Goal: Transaction & Acquisition: Subscribe to service/newsletter

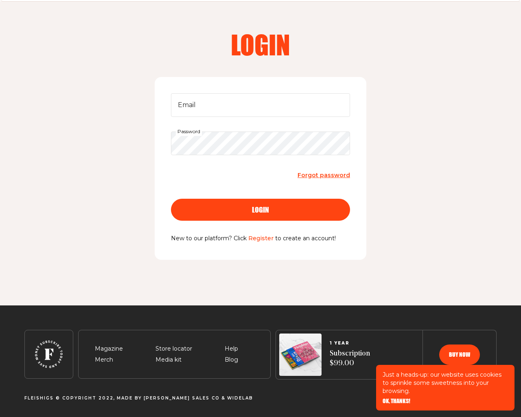
scroll to position [26, 0]
type input "[EMAIL_ADDRESS][DOMAIN_NAME]"
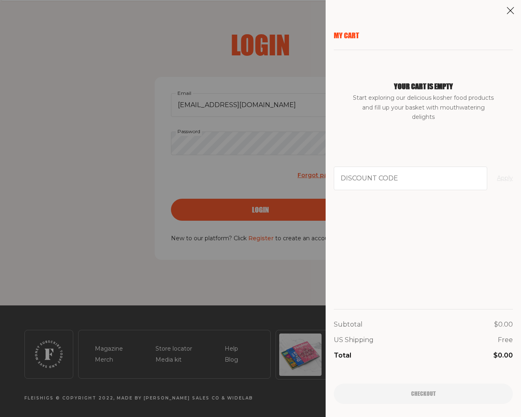
type input "94102"
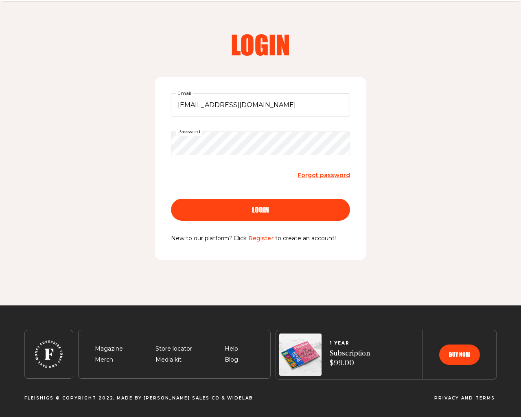
scroll to position [69, 0]
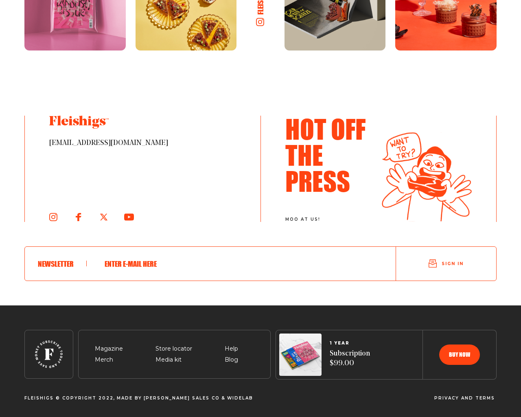
scroll to position [713, 0]
type input "[EMAIL_ADDRESS][DOMAIN_NAME]"
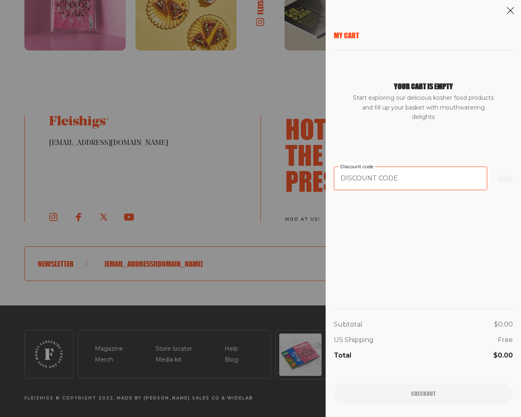
type input "94102"
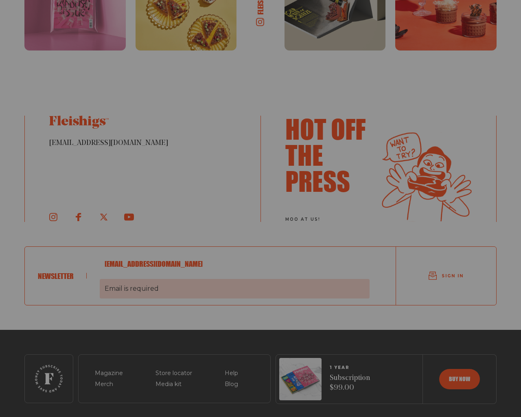
scroll to position [737, 0]
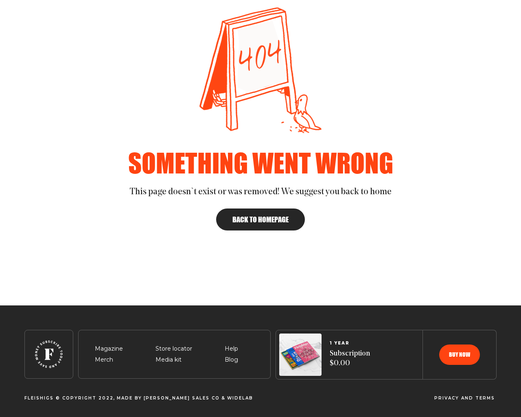
scroll to position [112, 0]
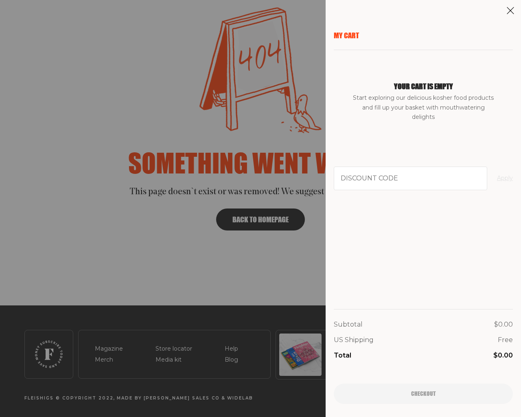
type input "94102"
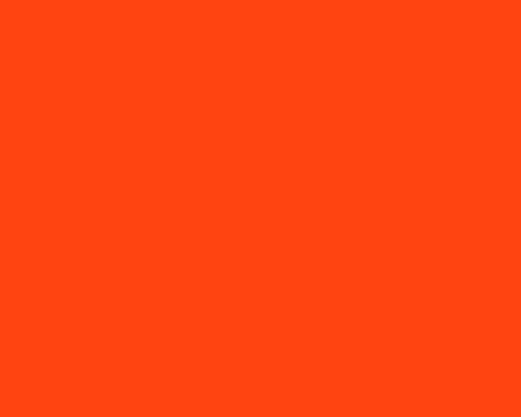
scroll to position [1615, 0]
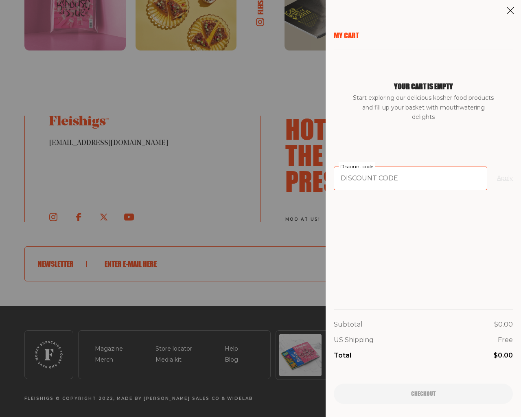
type input "94102"
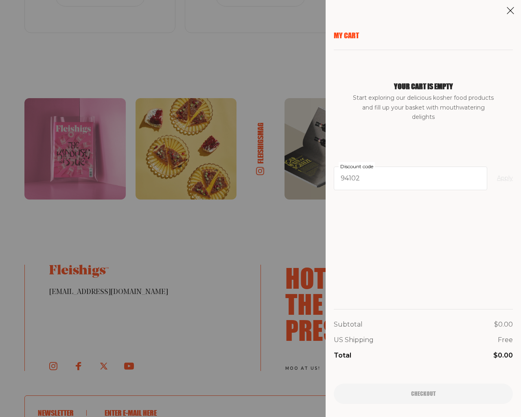
scroll to position [1764, 0]
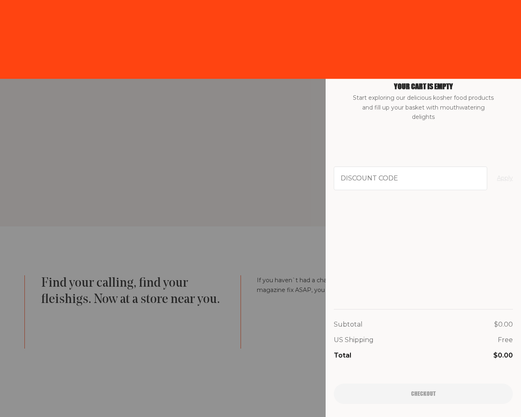
scroll to position [713, 0]
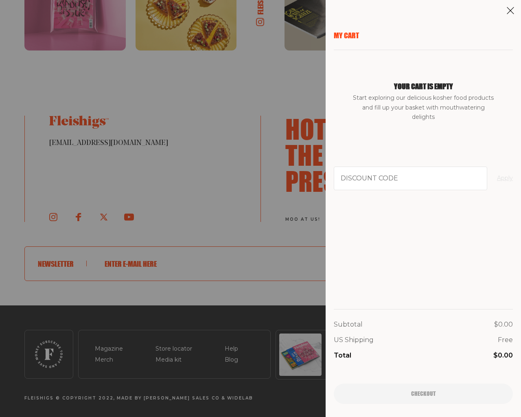
type input "testing@example.com"
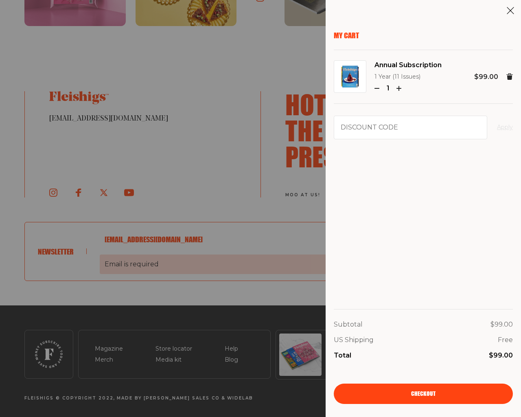
scroll to position [0, 0]
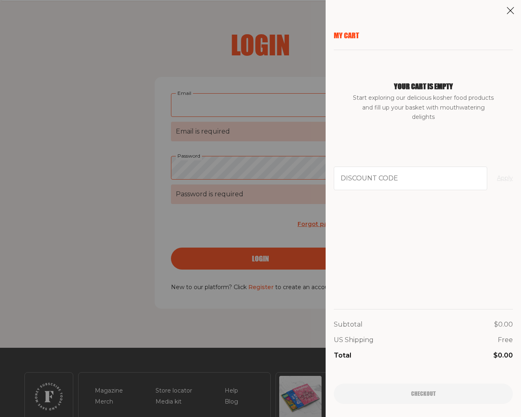
scroll to position [69, 0]
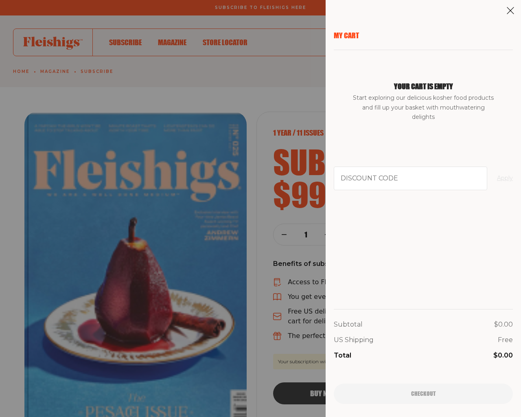
scroll to position [1764, 0]
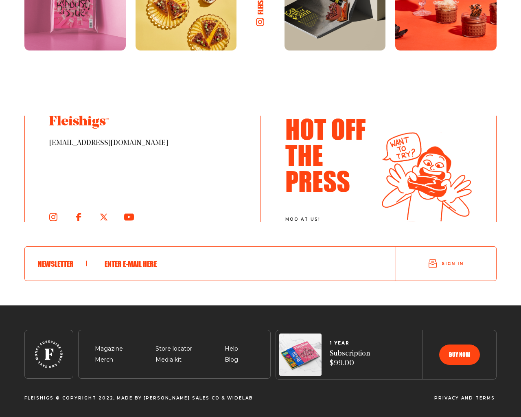
scroll to position [1318, 0]
type input "e"
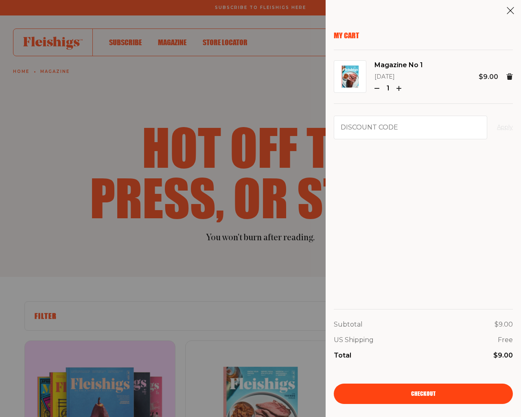
type input "94102"
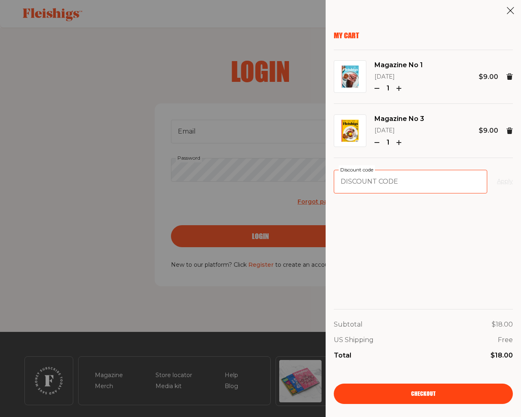
type input "94102"
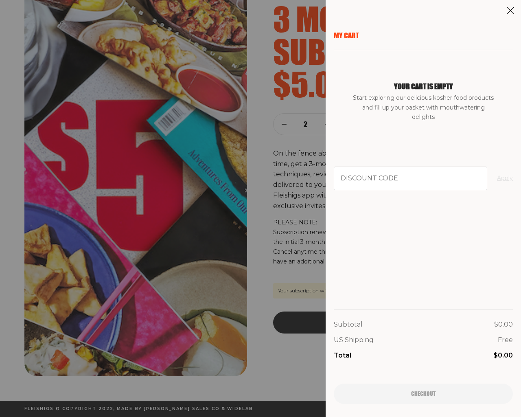
scroll to position [65, 0]
